Goal: Information Seeking & Learning: Learn about a topic

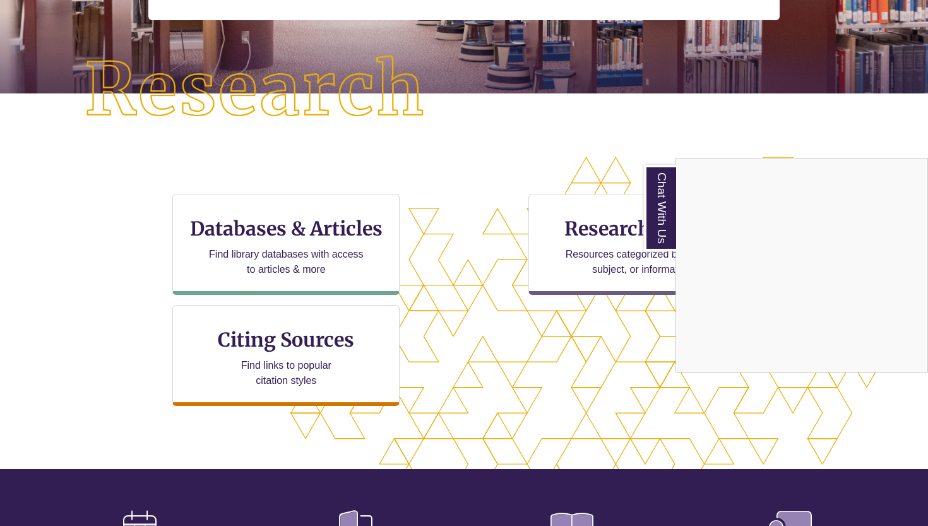
scroll to position [271, 0]
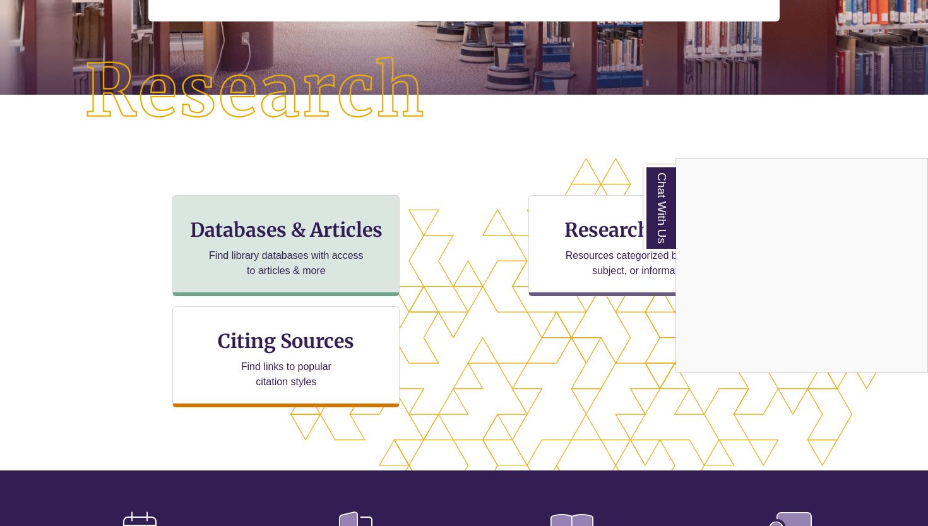
click at [348, 260] on p "Find library databases with access to articles & more" at bounding box center [286, 263] width 165 height 30
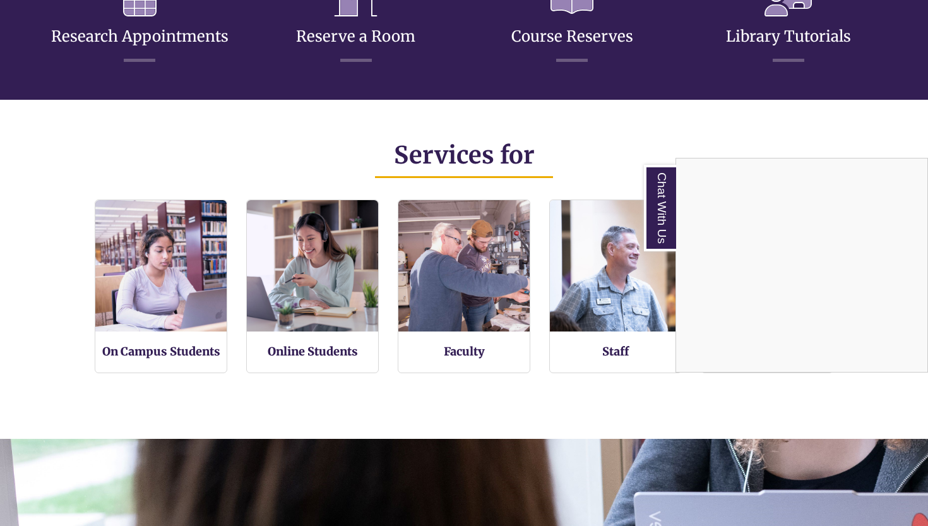
scroll to position [807, 0]
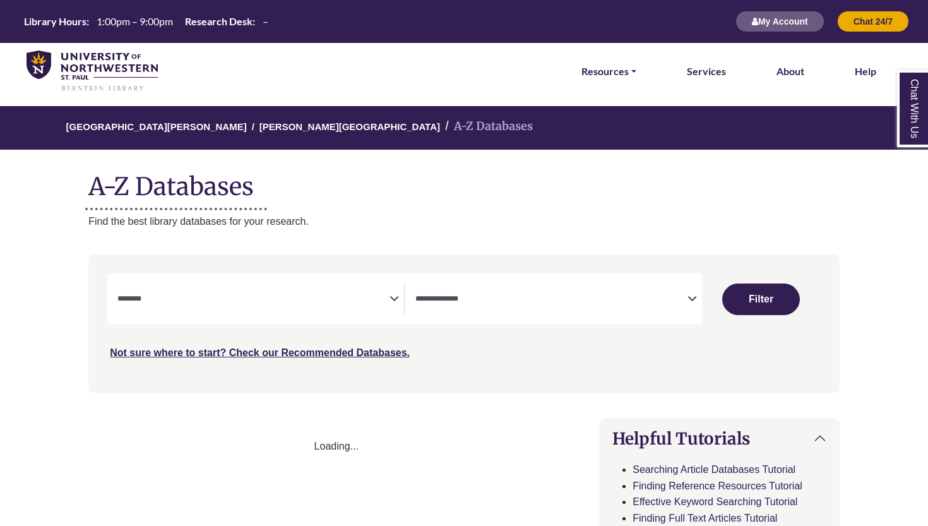
select select "Database Subject Filter"
select select "Database Types Filter"
select select "Database Subject Filter"
select select "Database Types Filter"
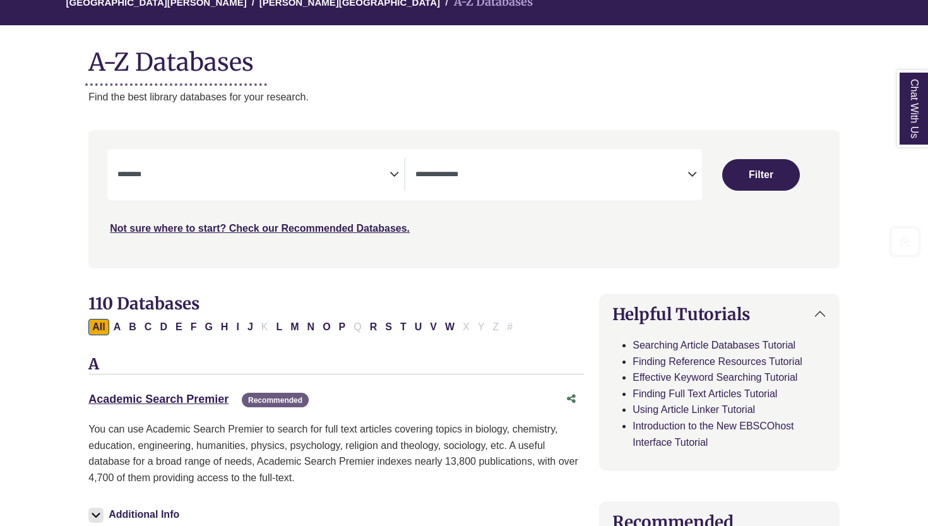
scroll to position [141, 0]
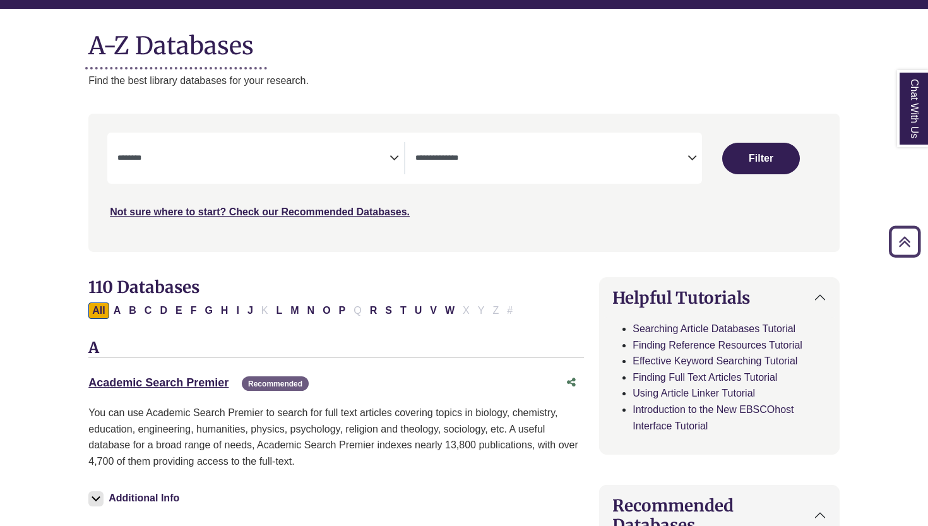
click at [340, 173] on div "**********" at bounding box center [404, 158] width 594 height 51
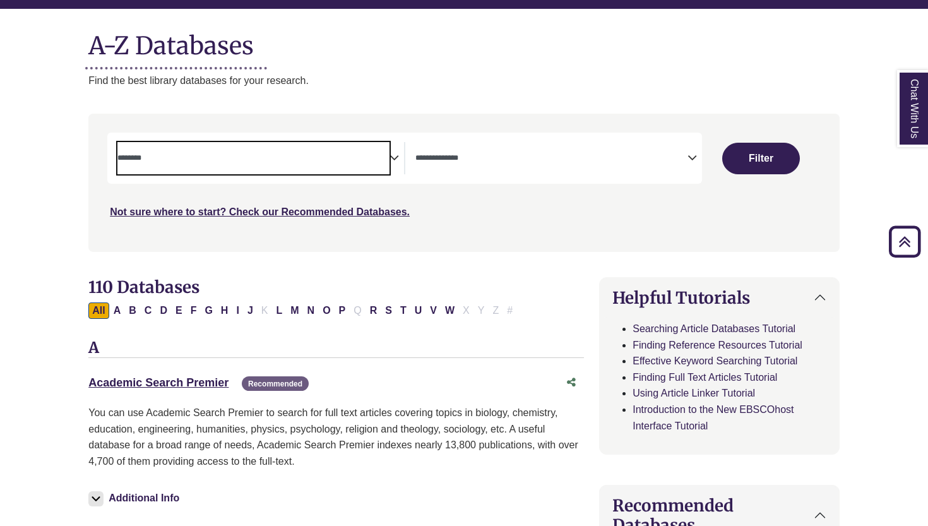
click at [378, 165] on span "Search filters" at bounding box center [253, 158] width 272 height 32
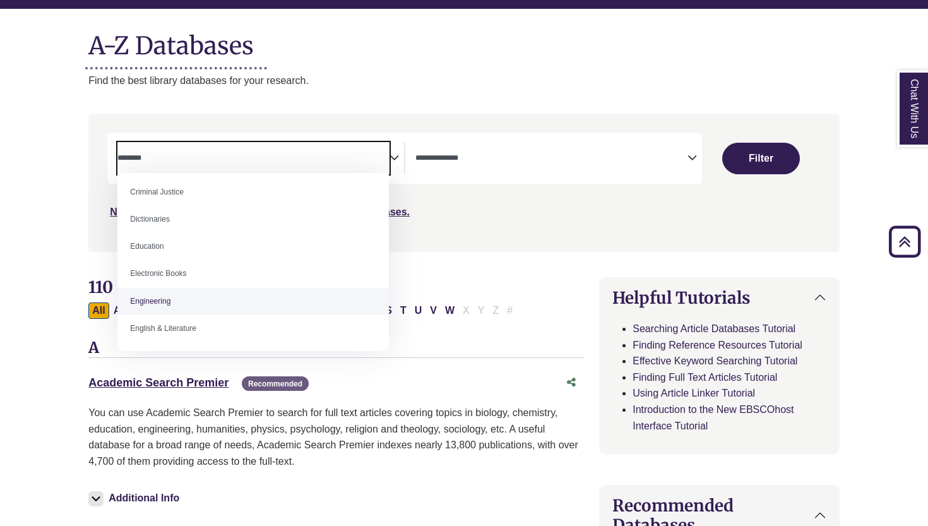
scroll to position [287, 0]
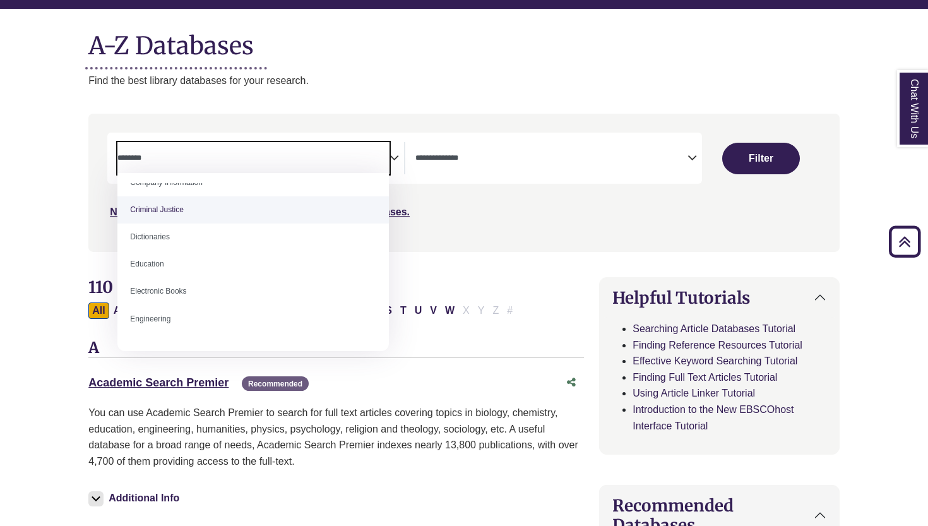
select select "******"
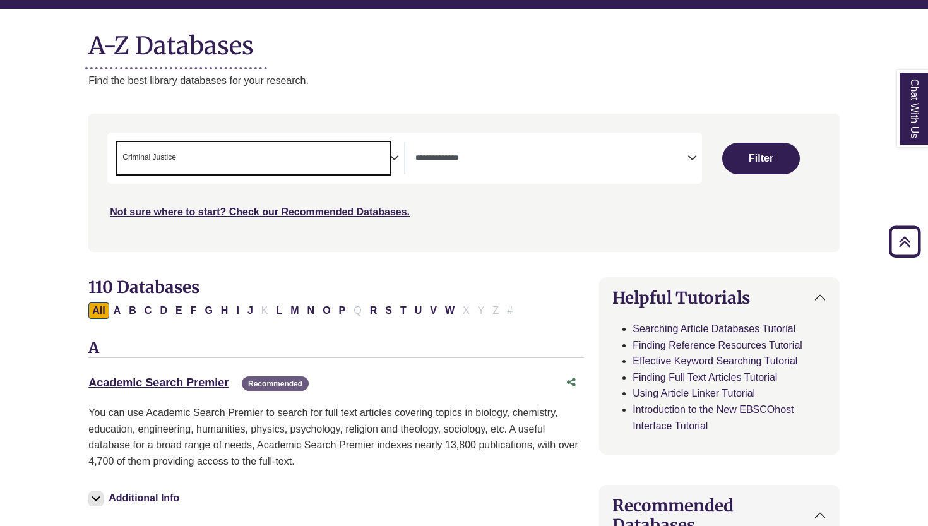
scroll to position [132, 0]
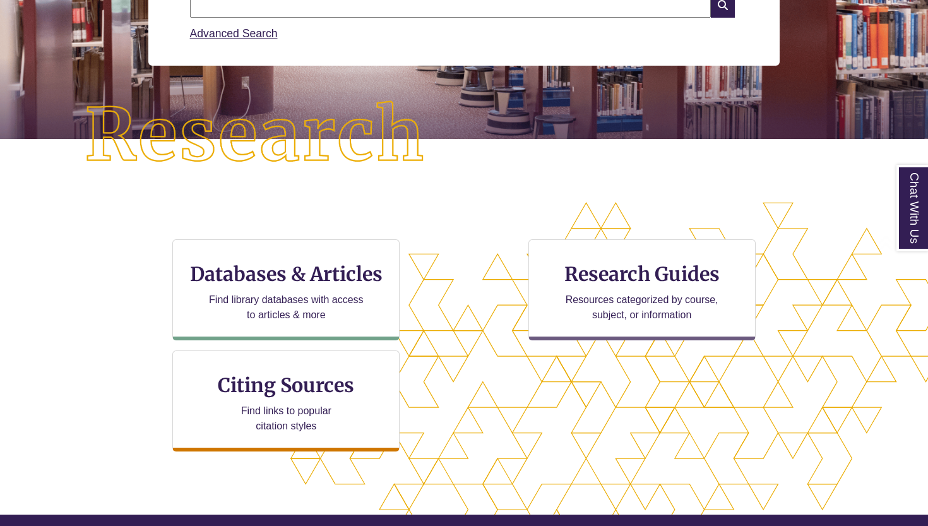
scroll to position [228, 0]
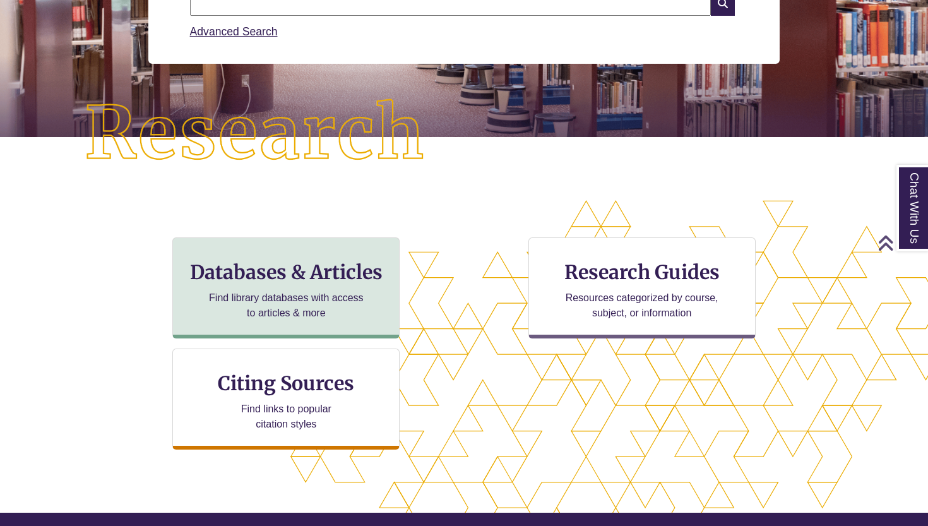
click at [278, 311] on p "Find library databases with access to articles & more" at bounding box center [286, 305] width 165 height 30
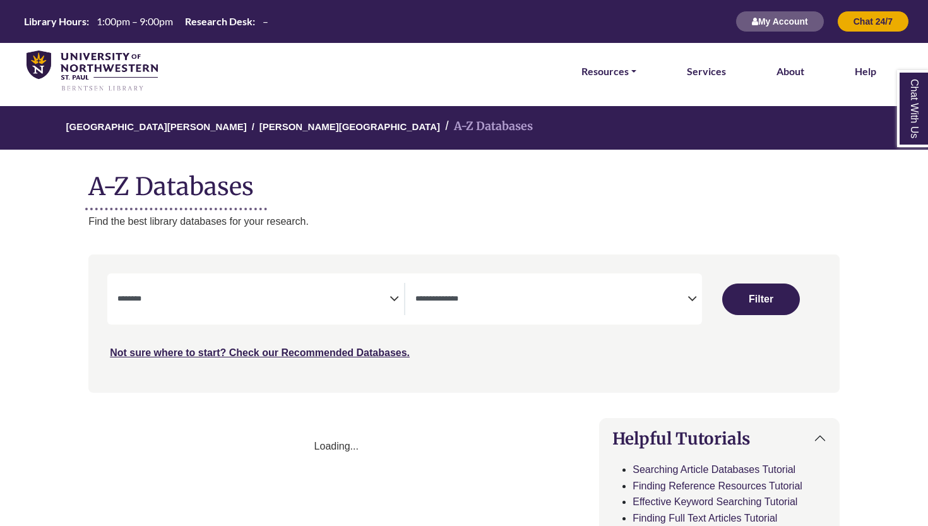
select select "Database Subject Filter"
select select "Database Types Filter"
select select "Database Subject Filter"
select select "Database Types Filter"
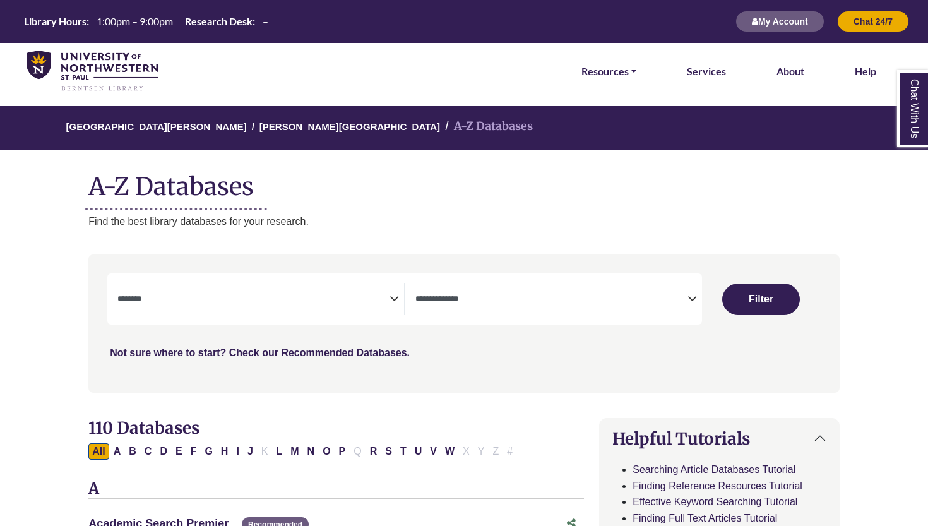
scroll to position [18, 0]
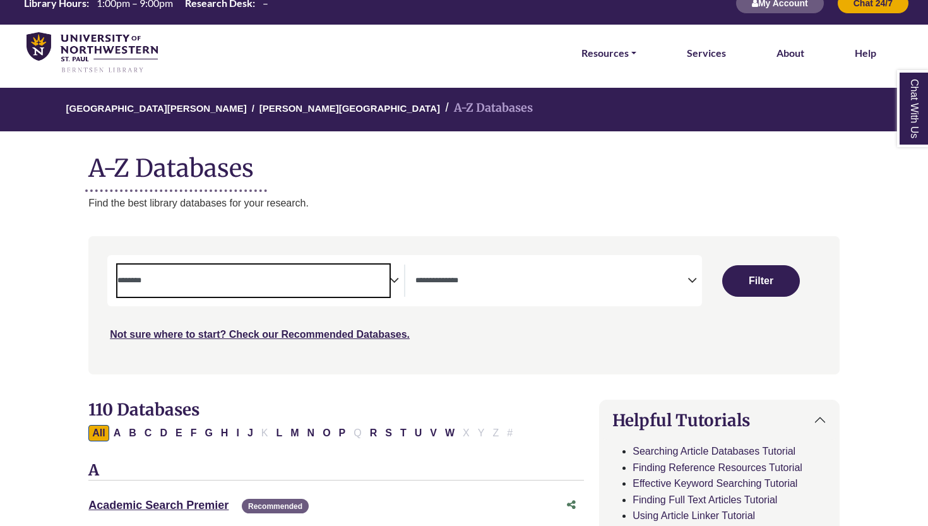
click at [380, 289] on span "Search filters" at bounding box center [253, 280] width 272 height 32
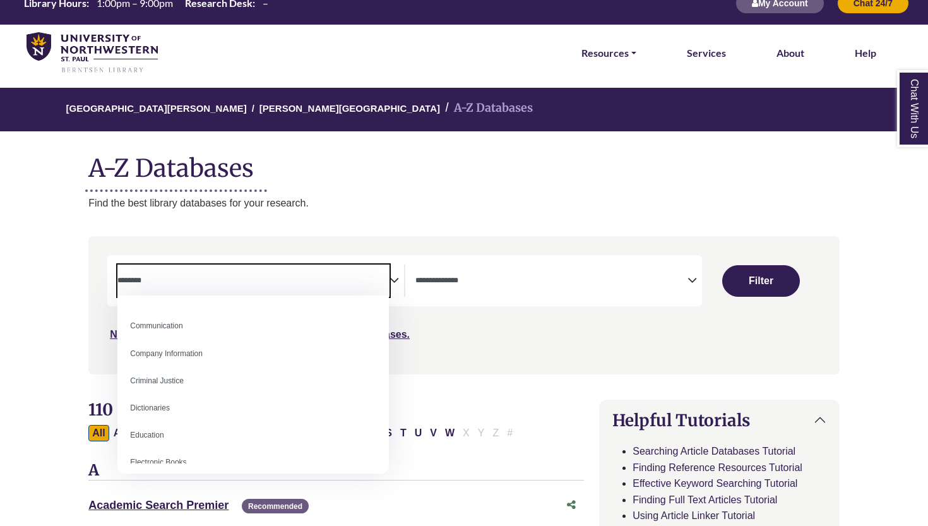
scroll to position [239, 0]
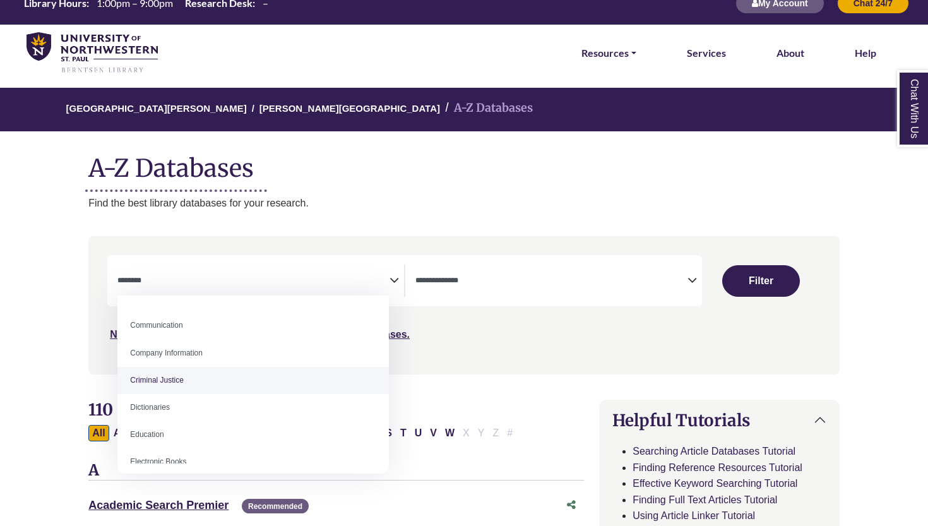
select select "******"
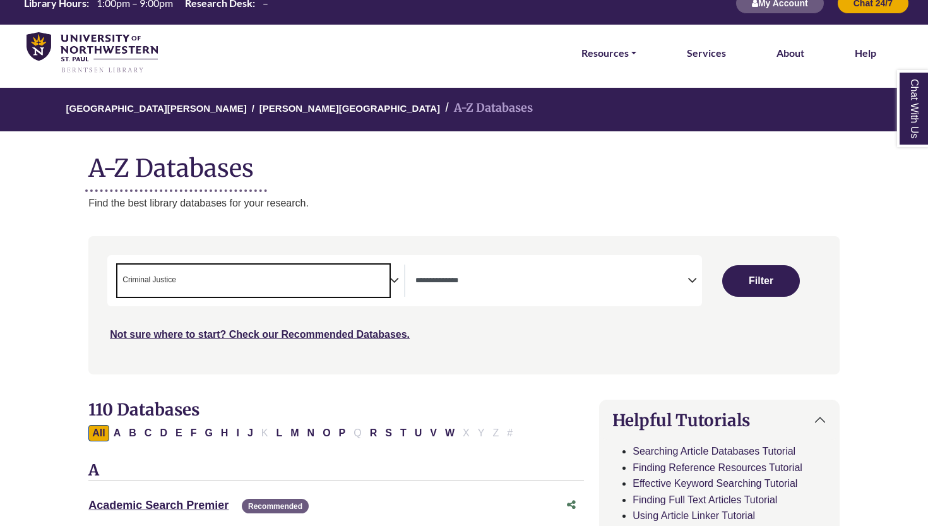
click at [487, 290] on span "Search filters" at bounding box center [551, 280] width 272 height 32
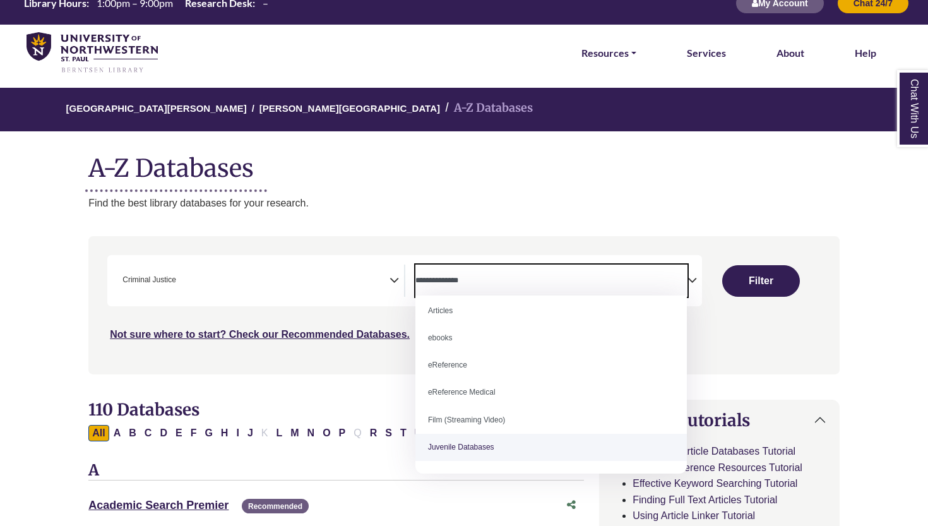
scroll to position [8, 0]
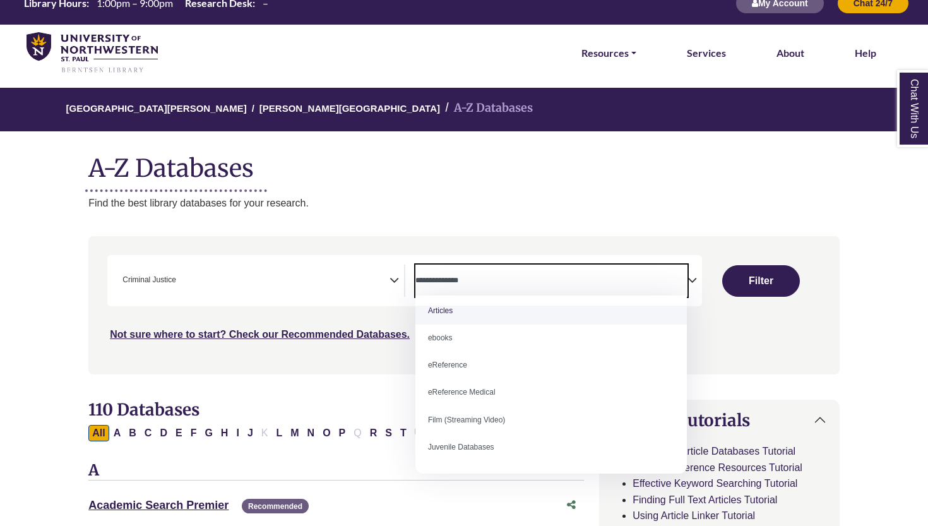
click at [429, 195] on p "Find the best library databases for your research." at bounding box center [463, 203] width 751 height 16
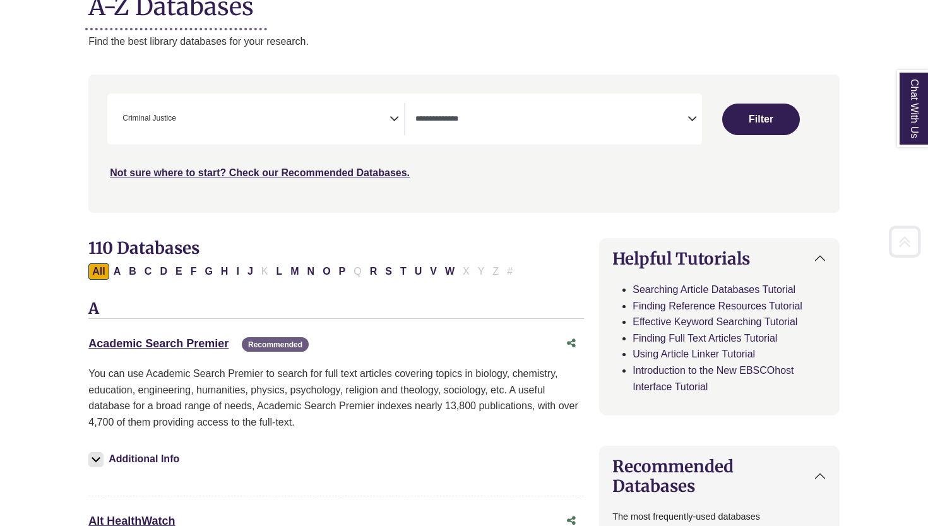
scroll to position [181, 0]
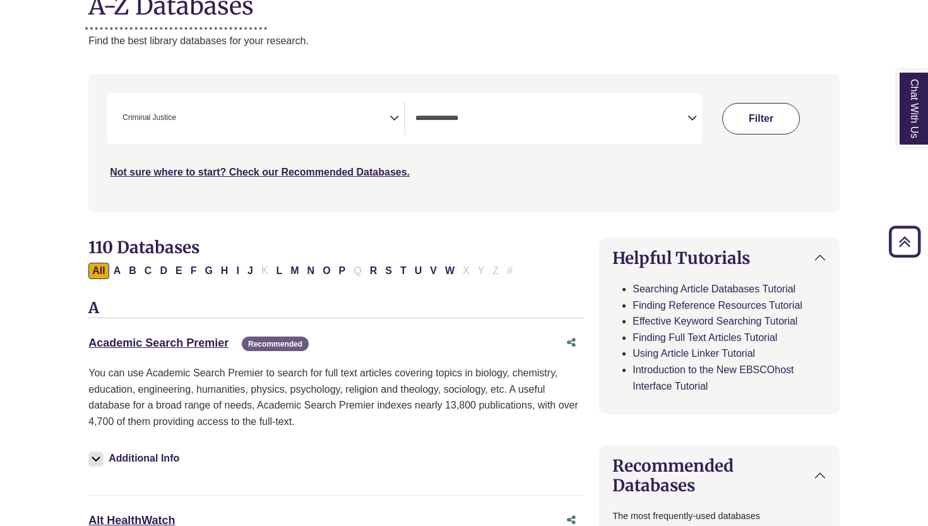
click at [741, 122] on button "Filter" at bounding box center [761, 119] width 78 height 32
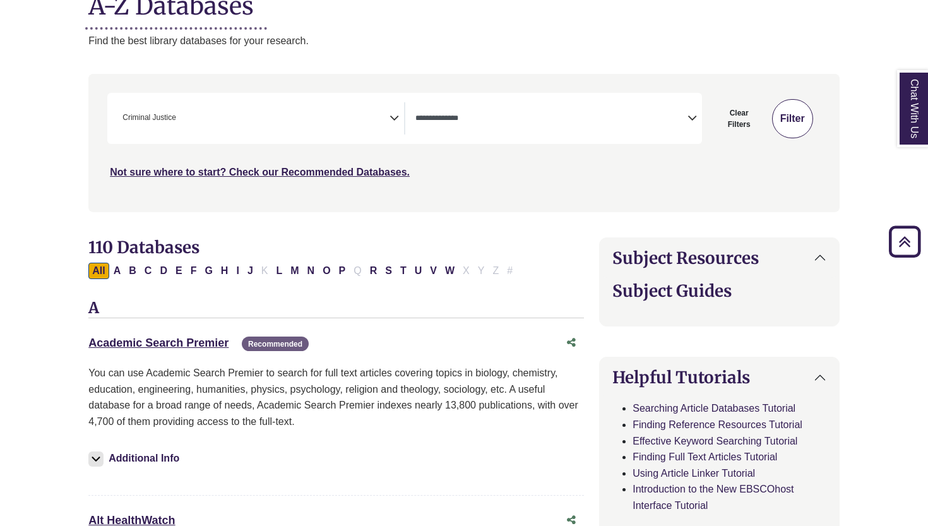
select select "Database Types Filter"
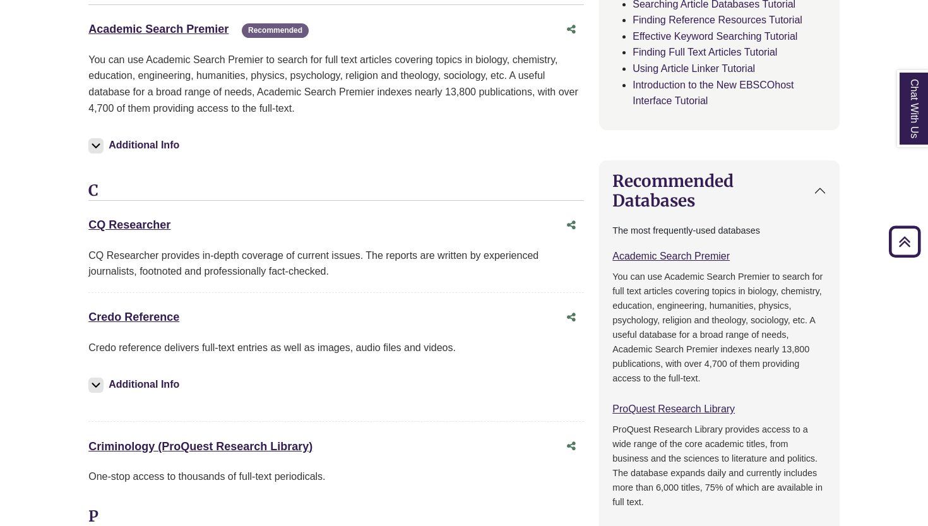
scroll to position [692, 0]
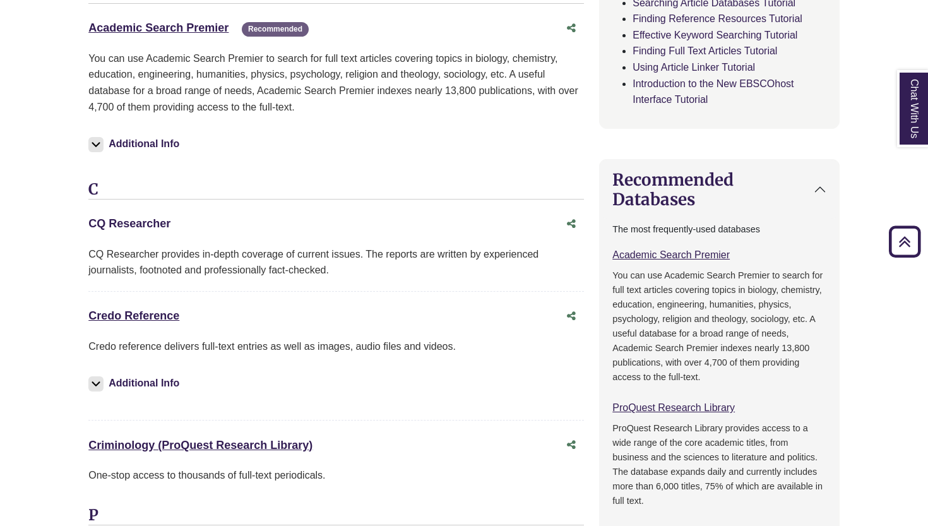
click at [119, 223] on link "CQ Researcher This link opens in a new window" at bounding box center [129, 223] width 82 height 13
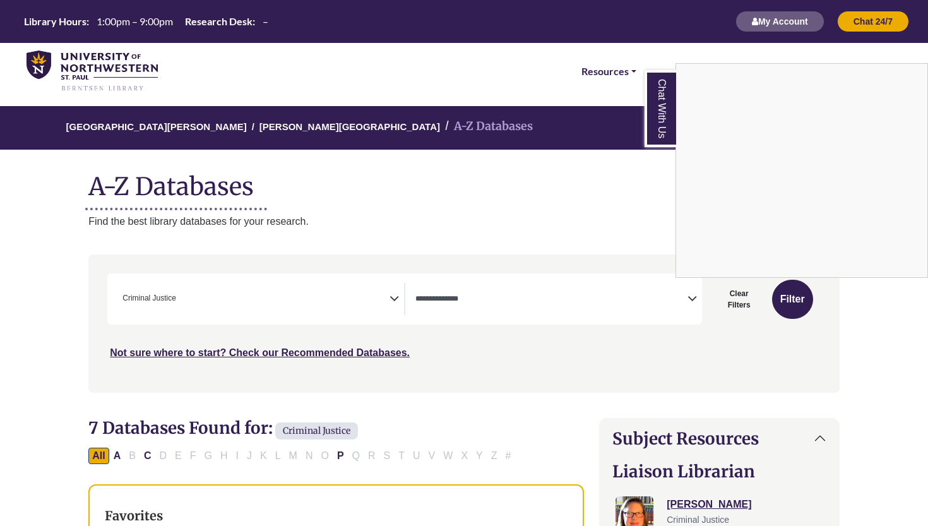
scroll to position [0, 0]
click at [56, 62] on div "Chat With Us" at bounding box center [464, 263] width 928 height 526
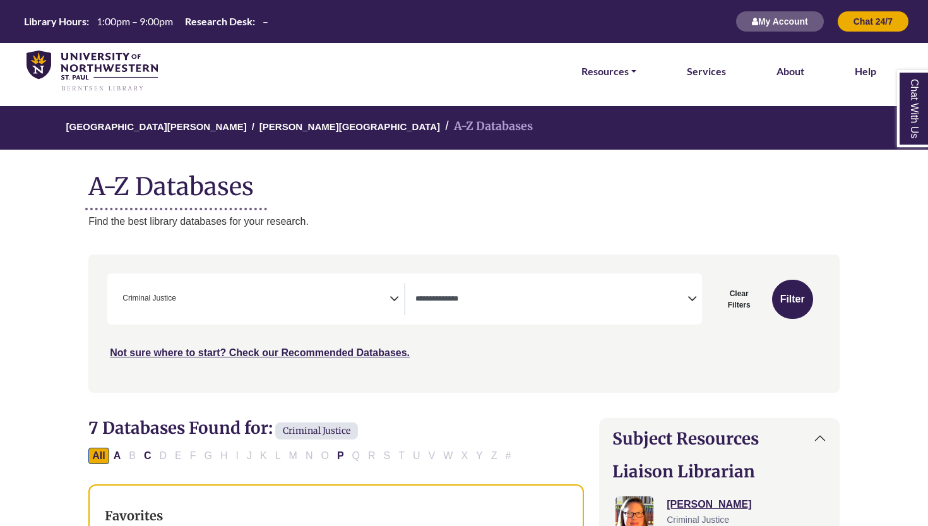
click at [92, 78] on img at bounding box center [92, 71] width 131 height 42
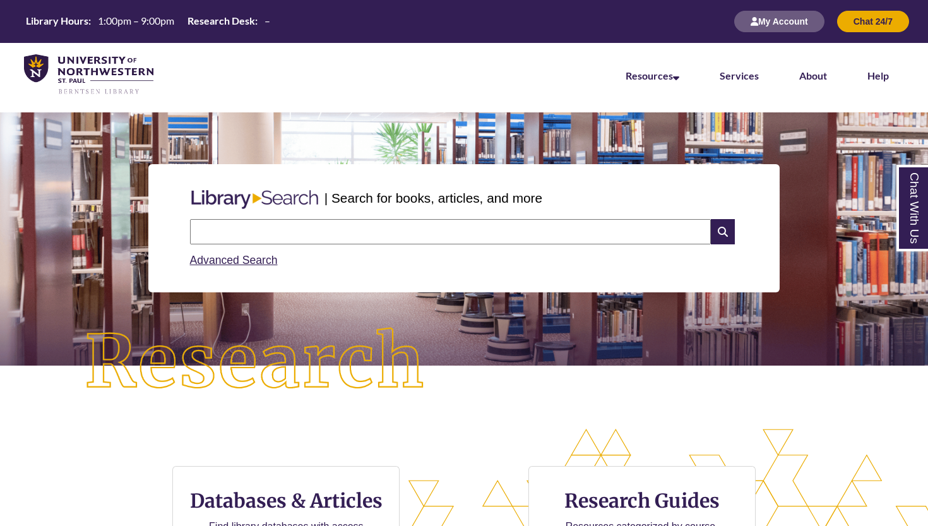
click at [444, 230] on input "text" at bounding box center [450, 231] width 521 height 25
type input "****"
click at [107, 51] on link at bounding box center [88, 74] width 139 height 51
click at [257, 237] on input "text" at bounding box center [450, 231] width 521 height 25
type input "**********"
